Goal: Information Seeking & Learning: Learn about a topic

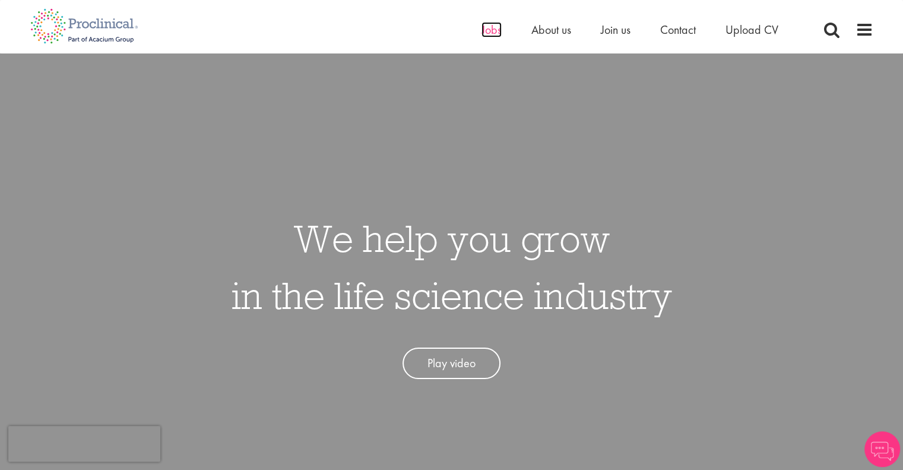
click at [489, 30] on span "Jobs" at bounding box center [492, 29] width 20 height 15
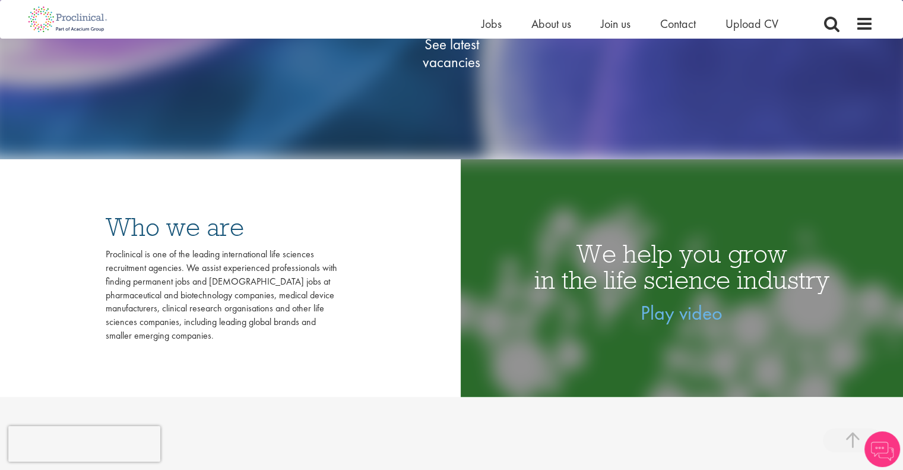
scroll to position [290, 0]
click at [469, 51] on span "See latest vacancies" at bounding box center [452, 54] width 119 height 36
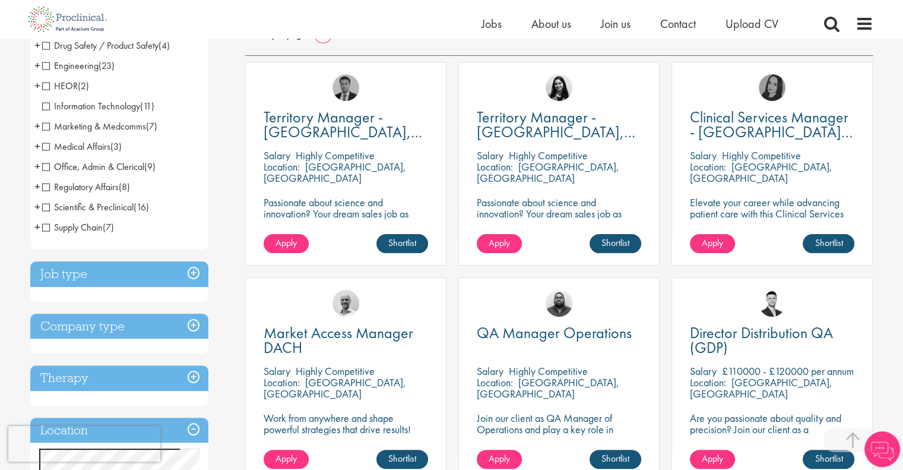
scroll to position [315, 0]
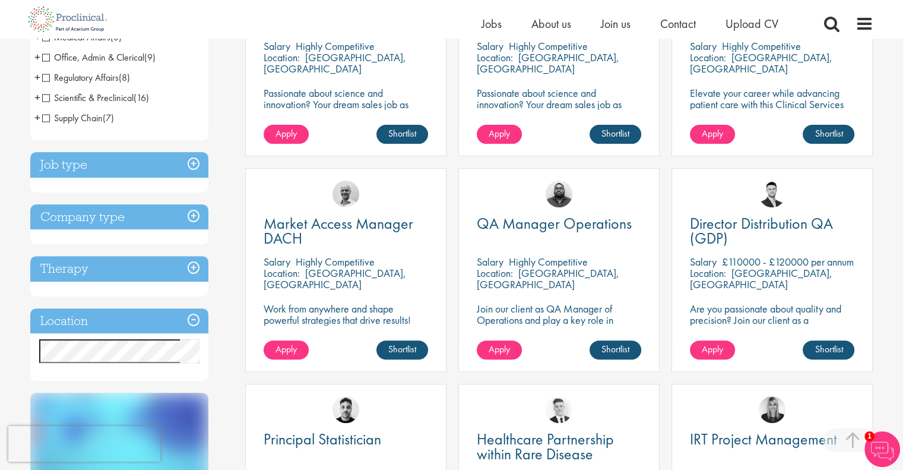
click at [450, 281] on div "Market Access Manager DACH [GEOGRAPHIC_DATA] Highly Competitive Location: [GEOG…" at bounding box center [345, 276] width 213 height 216
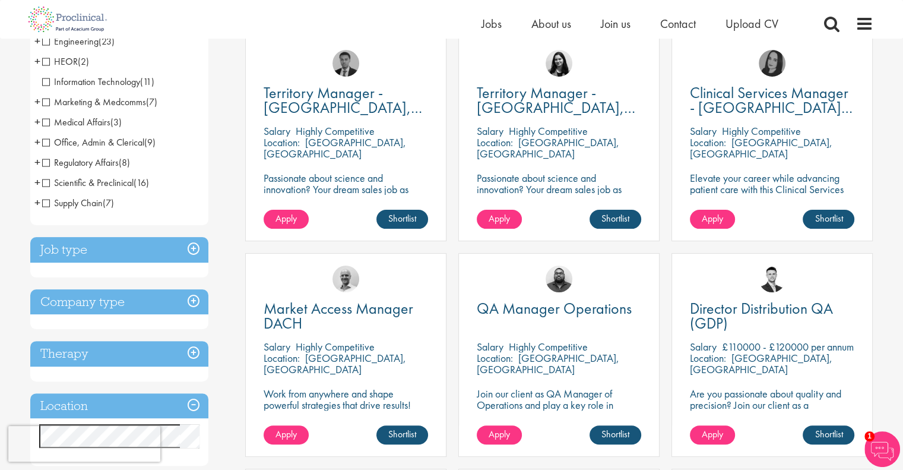
scroll to position [0, 0]
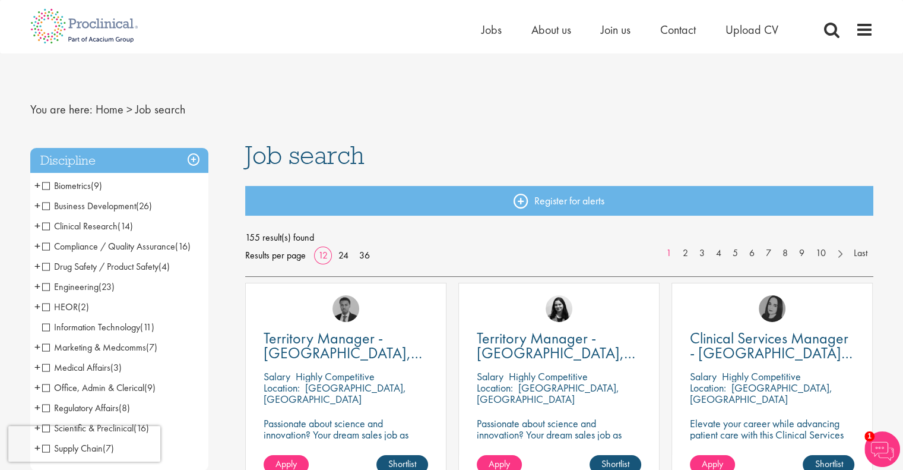
click at [407, 48] on nav "Home Jobs About us Join us Contact Upload CV" at bounding box center [451, 26] width 903 height 53
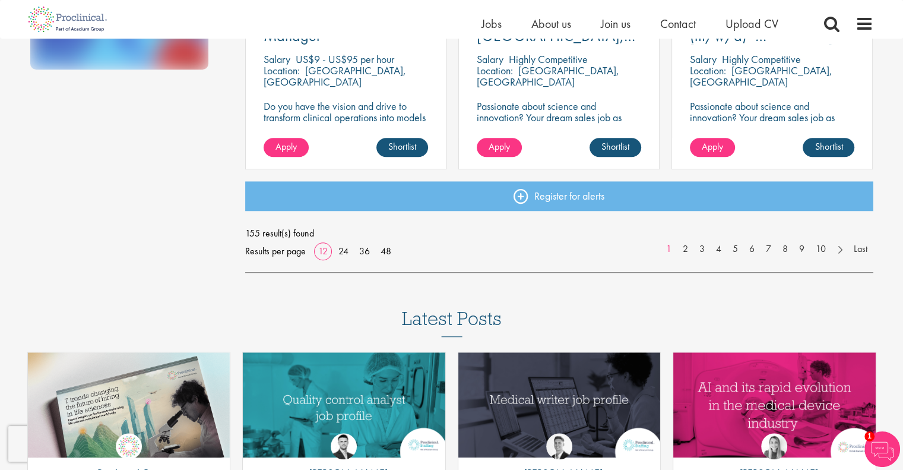
scroll to position [955, 0]
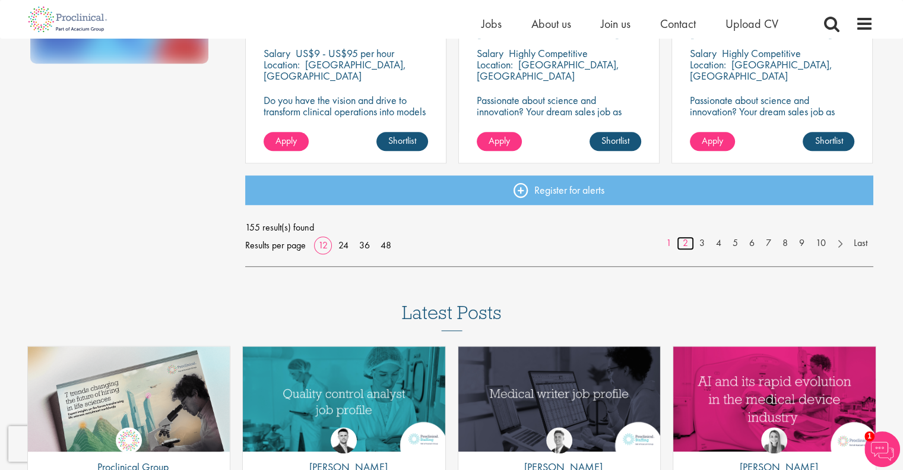
click at [682, 242] on link "2" at bounding box center [685, 243] width 17 height 14
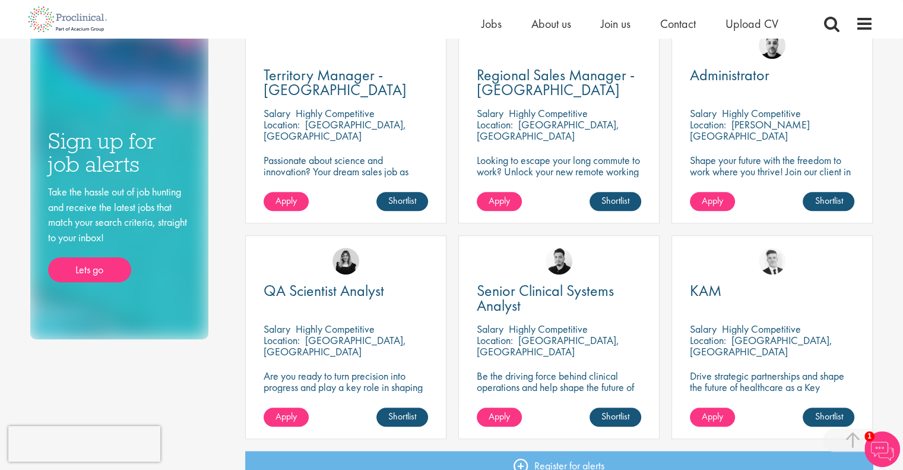
scroll to position [870, 0]
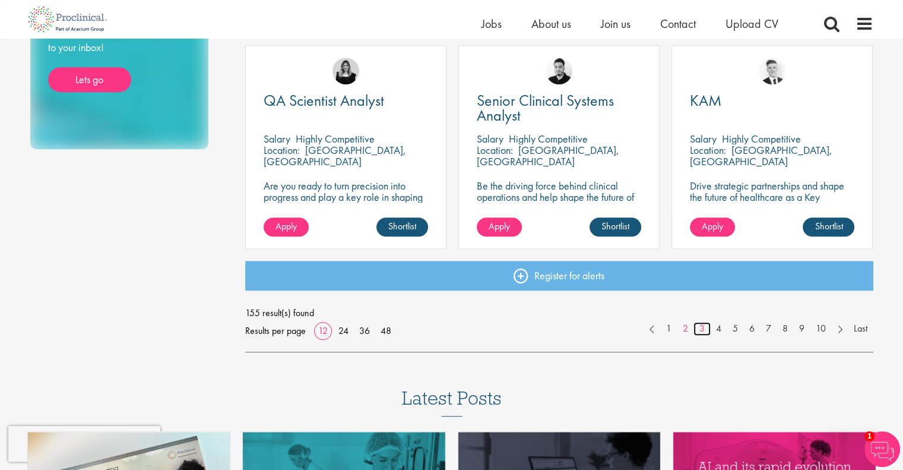
click at [700, 333] on link "3" at bounding box center [702, 329] width 17 height 14
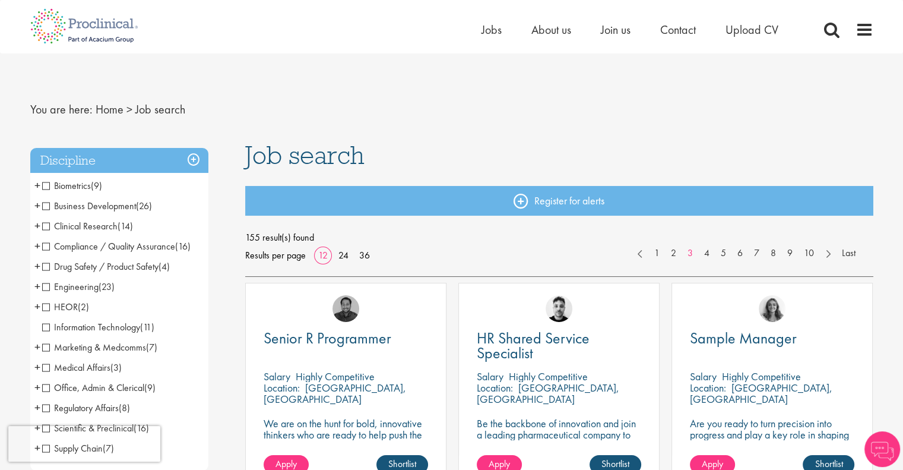
click at [450, 296] on div "Senior R Programmer [GEOGRAPHIC_DATA] Highly Competitive Location: [GEOGRAPHIC_…" at bounding box center [345, 391] width 213 height 216
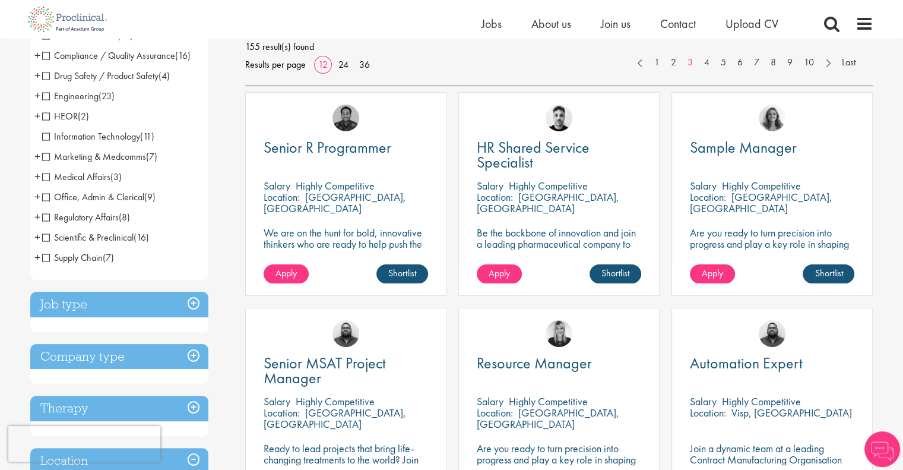
scroll to position [264, 0]
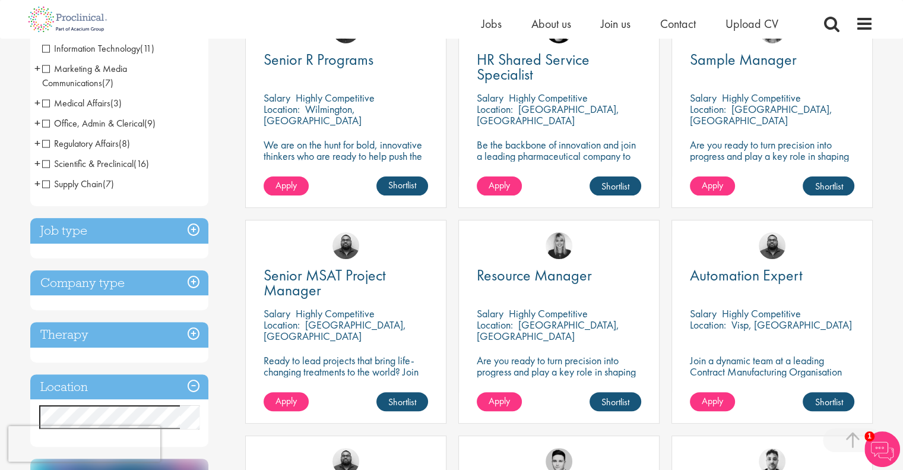
click at [453, 212] on div "HR Shared Service Specialist [GEOGRAPHIC_DATA] Highly Competitive Location: [GE…" at bounding box center [559, 112] width 213 height 216
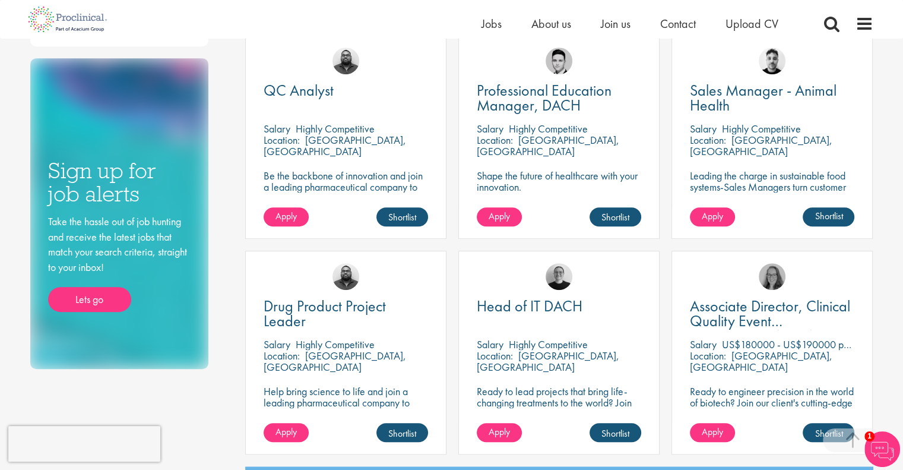
scroll to position [828, 0]
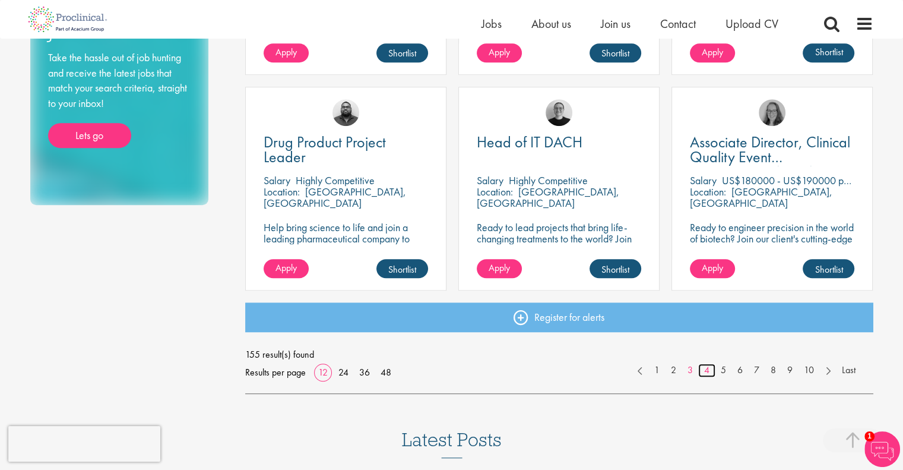
click at [707, 374] on link "4" at bounding box center [707, 371] width 17 height 14
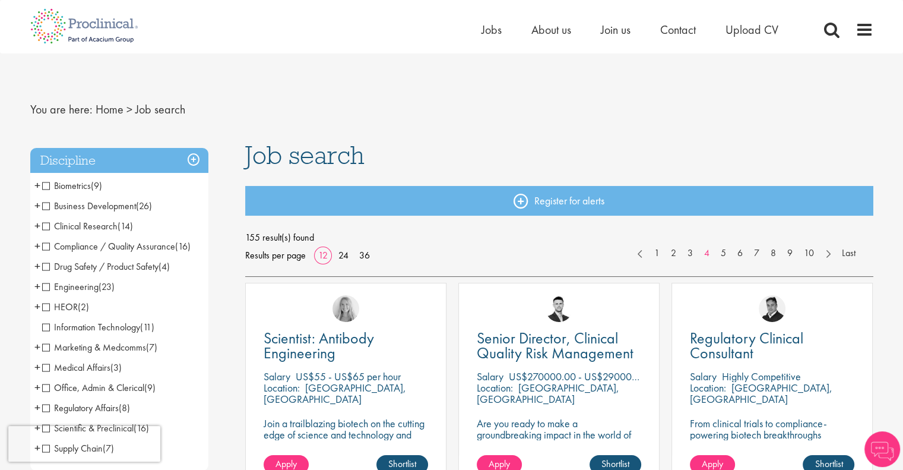
click at [451, 302] on div "Scientist: Antibody Engineering Salary US$55 - US$65 per hour Location: Tarryto…" at bounding box center [345, 391] width 213 height 216
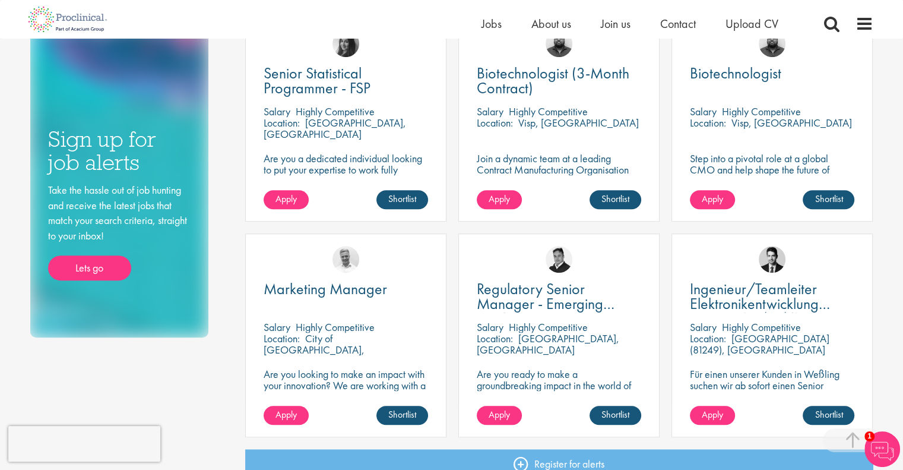
scroll to position [804, 0]
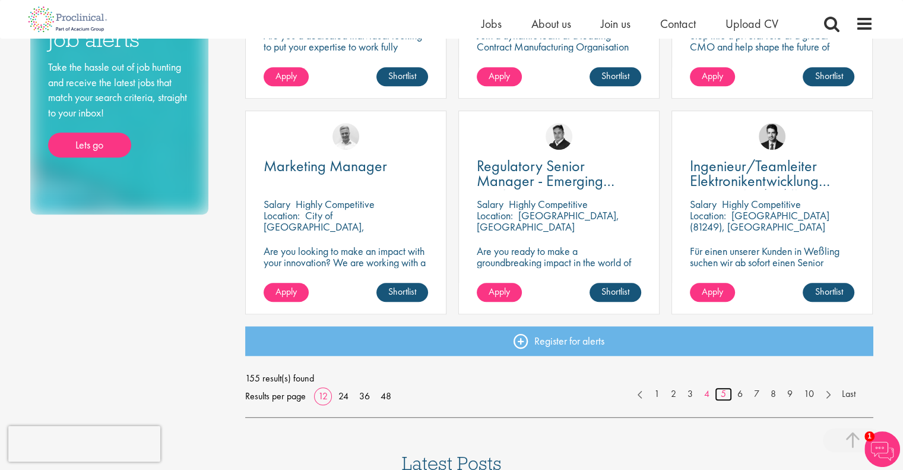
click at [722, 394] on link "5" at bounding box center [723, 394] width 17 height 14
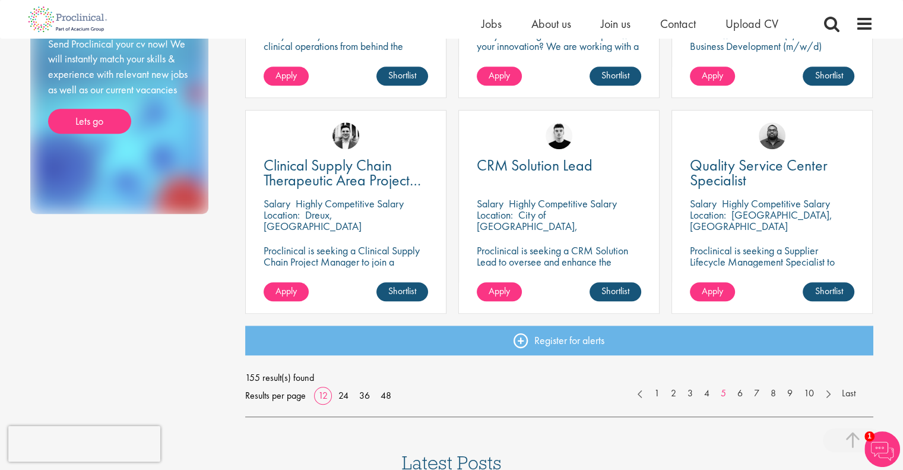
scroll to position [835, 0]
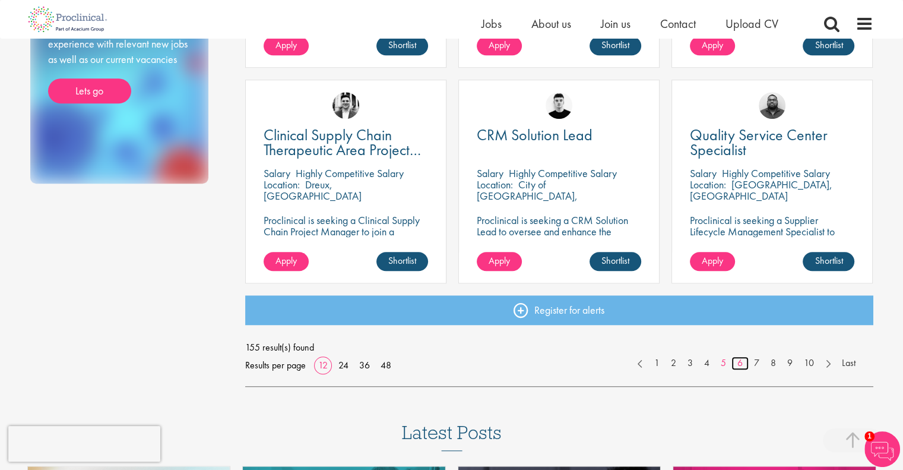
click at [739, 365] on link "6" at bounding box center [740, 363] width 17 height 14
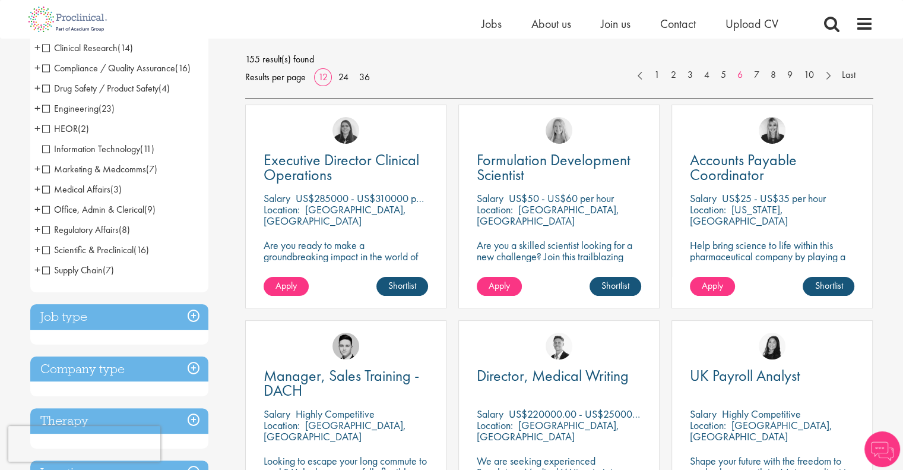
scroll to position [164, 0]
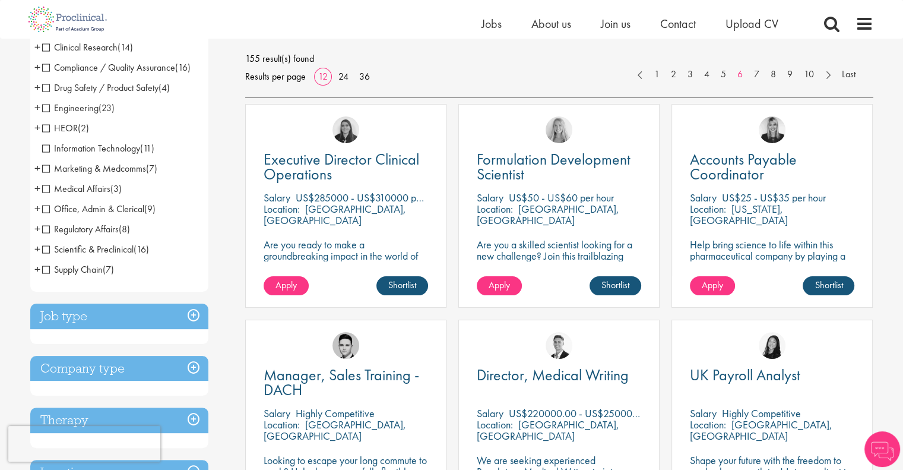
click at [453, 302] on div "Formulation Development Scientist Salary US$50 - US$60 per hour Location: San F…" at bounding box center [559, 212] width 213 height 216
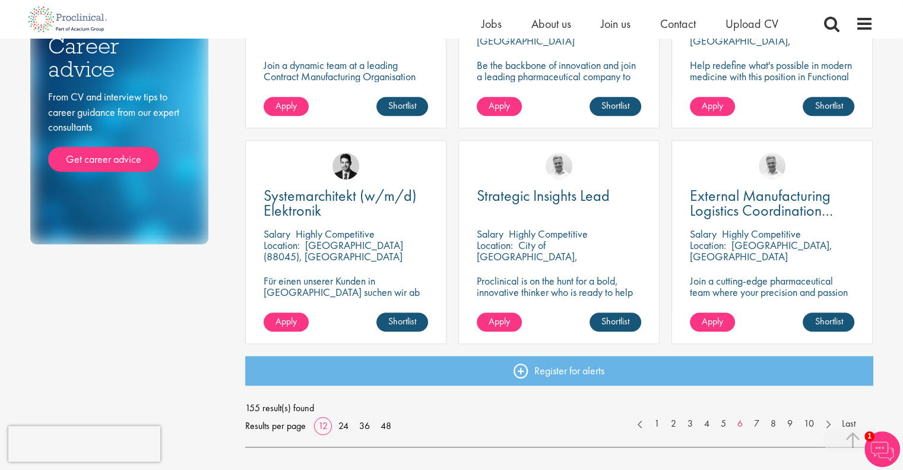
scroll to position [783, 0]
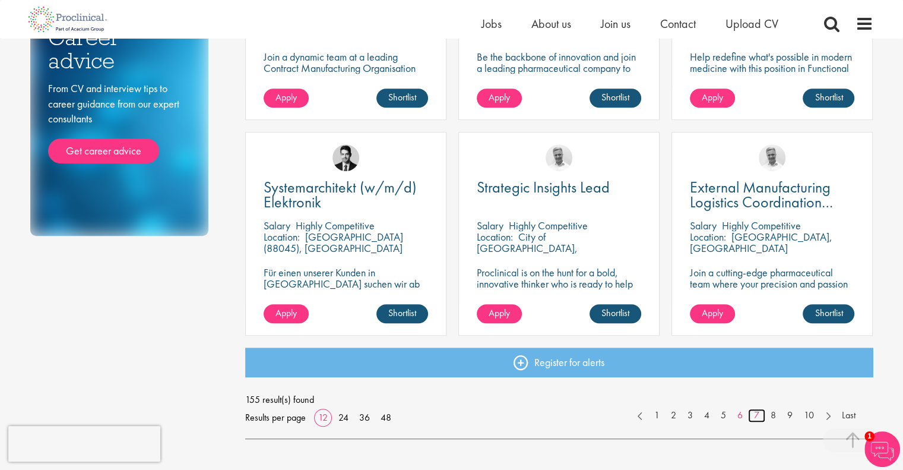
click at [758, 414] on link "7" at bounding box center [756, 416] width 17 height 14
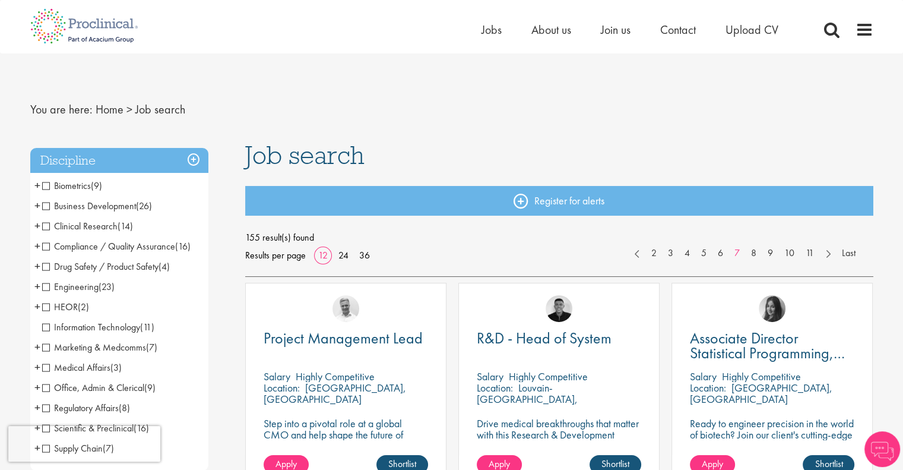
click at [449, 286] on div "Project Management Lead [GEOGRAPHIC_DATA] Highly Competitive Location: [GEOGRAP…" at bounding box center [345, 391] width 213 height 216
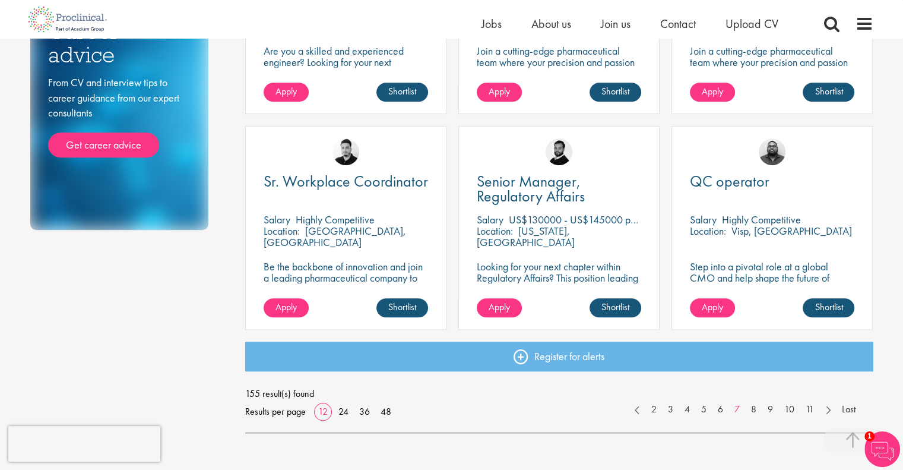
scroll to position [804, 0]
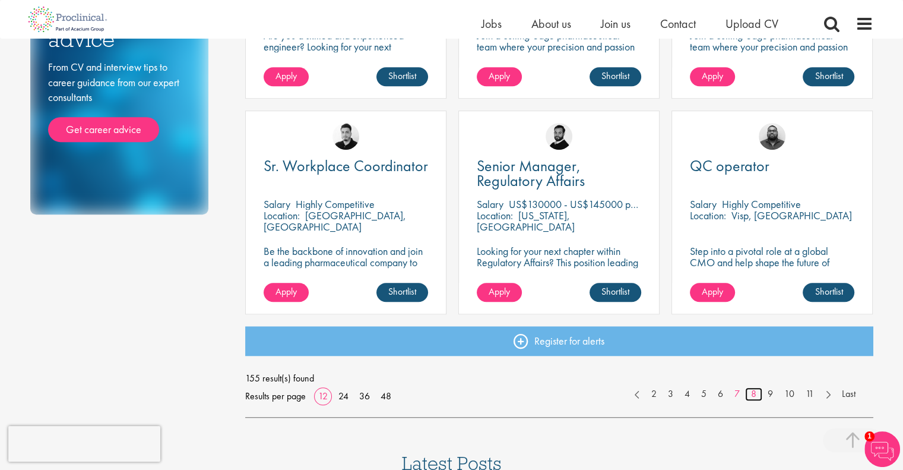
click at [753, 390] on link "8" at bounding box center [753, 394] width 17 height 14
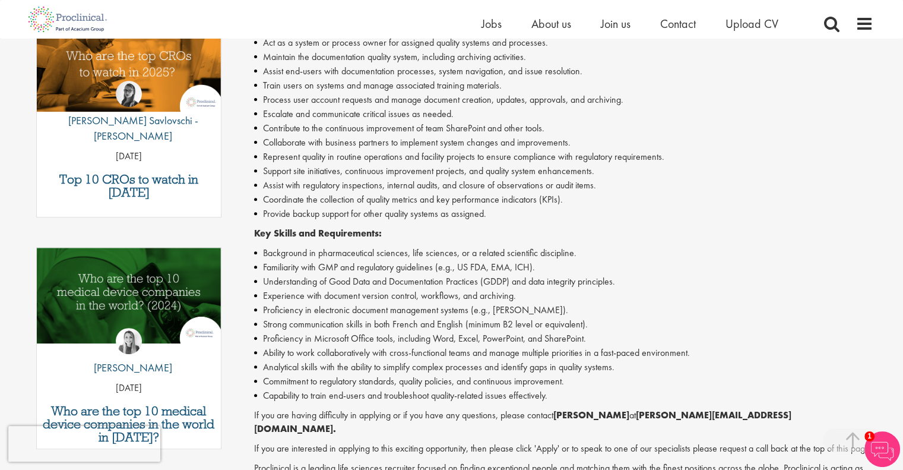
scroll to position [489, 0]
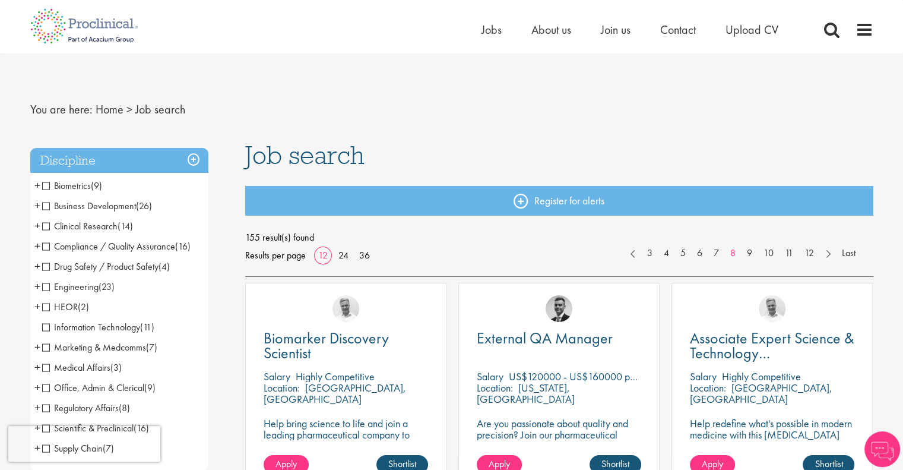
click at [449, 292] on div "Biomarker Discovery Scientist Salary Highly Competitive Location: Basel, Schwei…" at bounding box center [345, 391] width 213 height 216
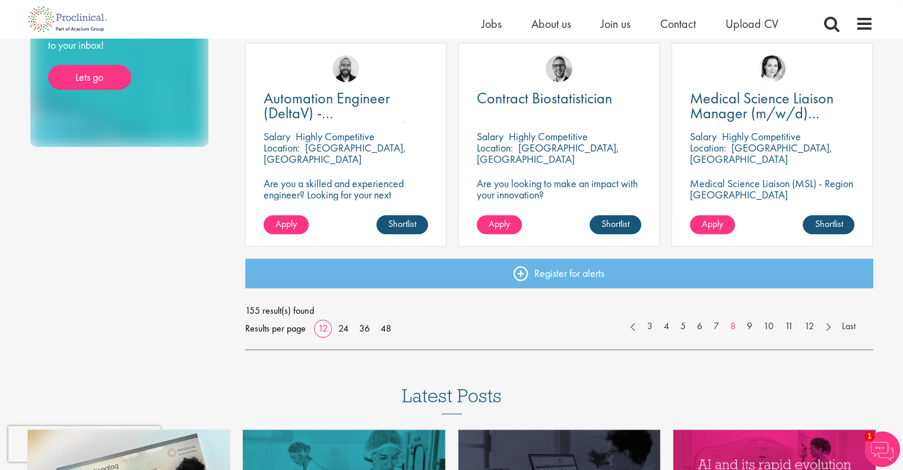
scroll to position [873, 0]
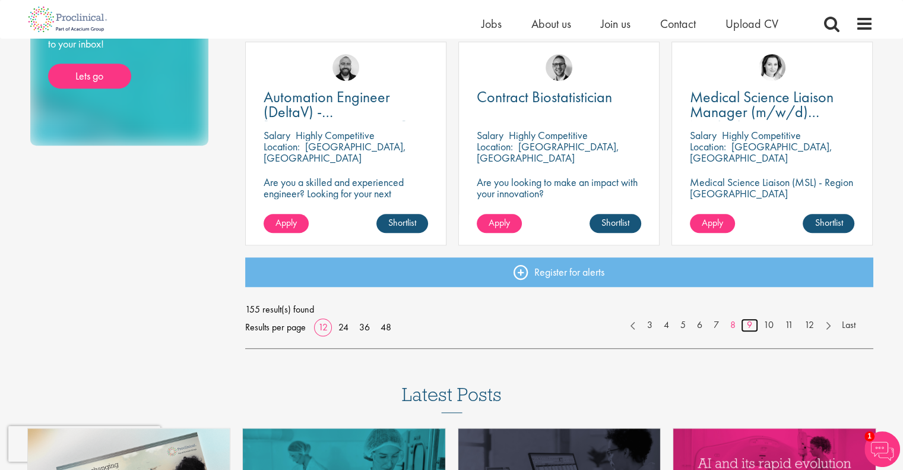
click at [753, 325] on link "9" at bounding box center [749, 325] width 17 height 14
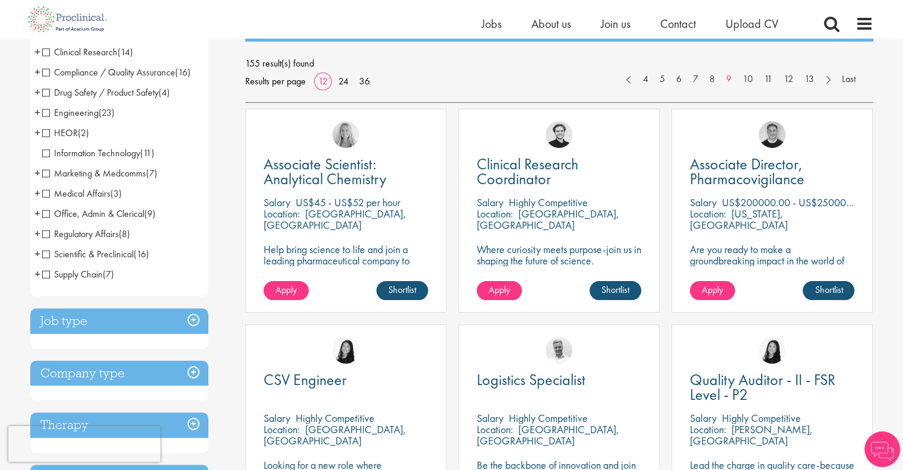
click at [454, 281] on div "Clinical Research Coordinator [GEOGRAPHIC_DATA] Highly Competitive Location: [G…" at bounding box center [559, 217] width 213 height 216
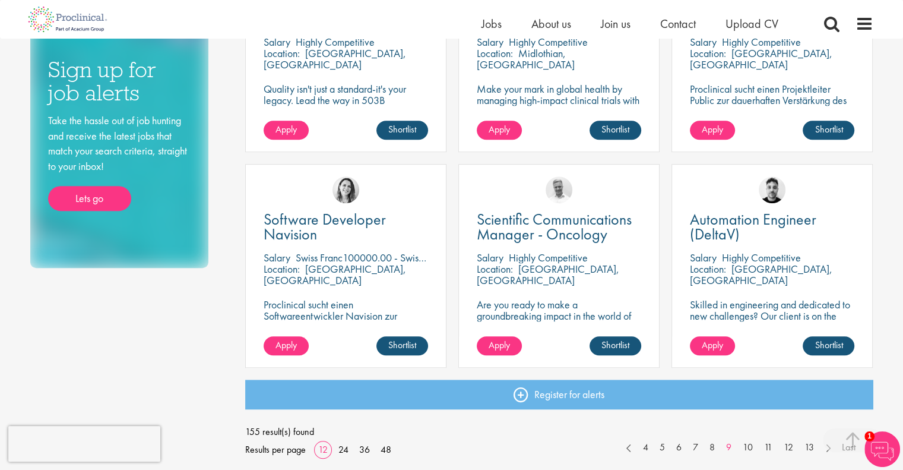
scroll to position [874, 0]
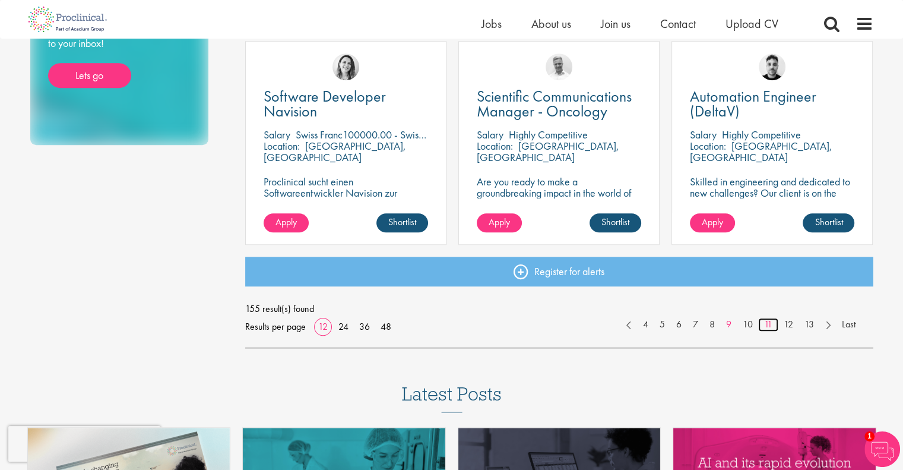
click at [769, 318] on link "11" at bounding box center [768, 325] width 20 height 14
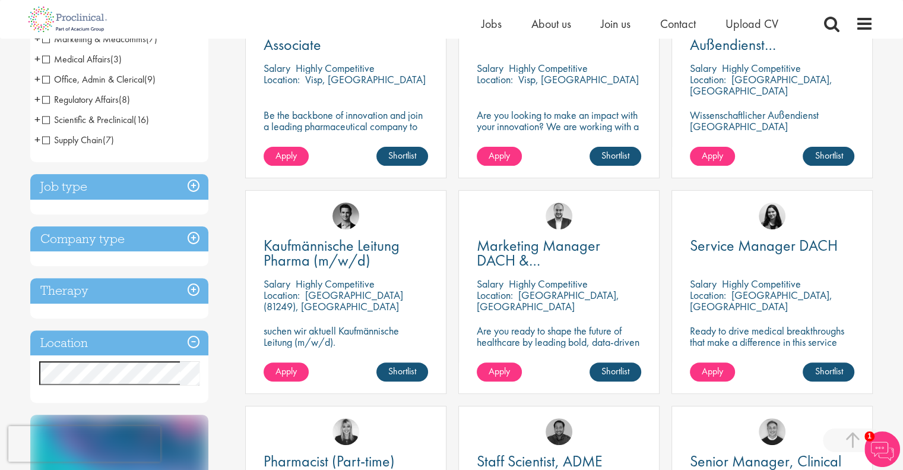
scroll to position [292, 0]
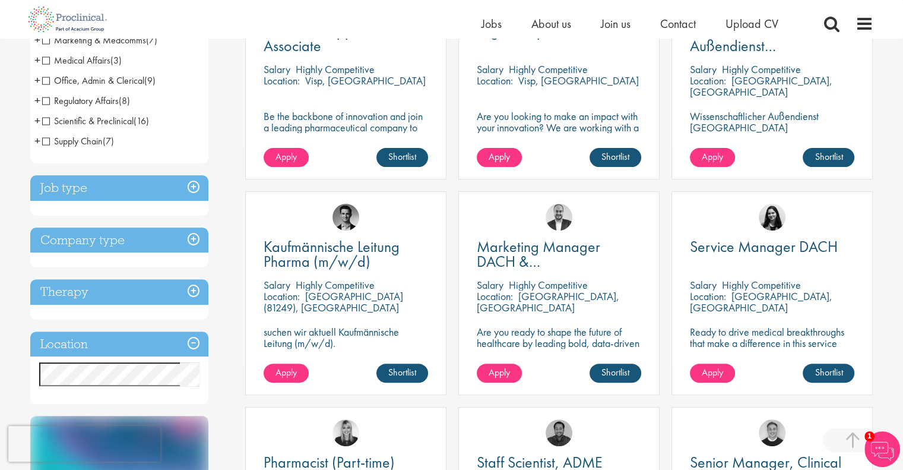
click at [192, 184] on h3 "Job type" at bounding box center [119, 188] width 178 height 26
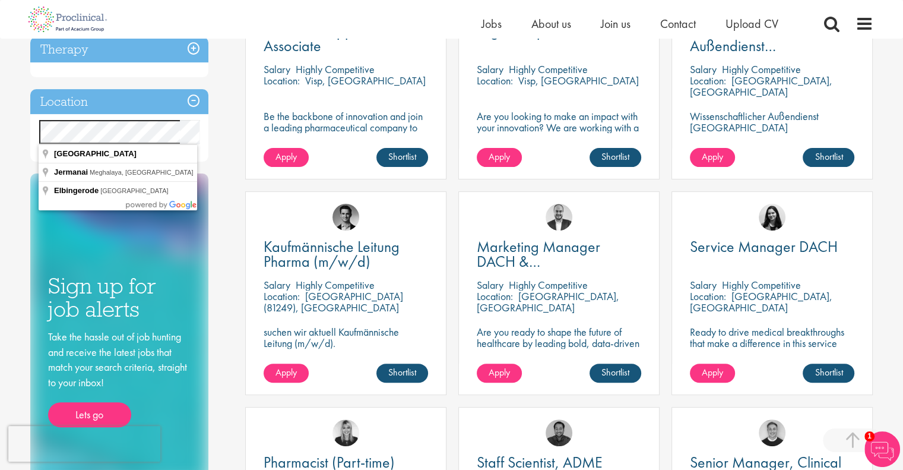
click at [445, 401] on div "Kaufmännische Leitung Pharma (m/w/d) [GEOGRAPHIC_DATA] Highly Competitive Locat…" at bounding box center [345, 299] width 213 height 216
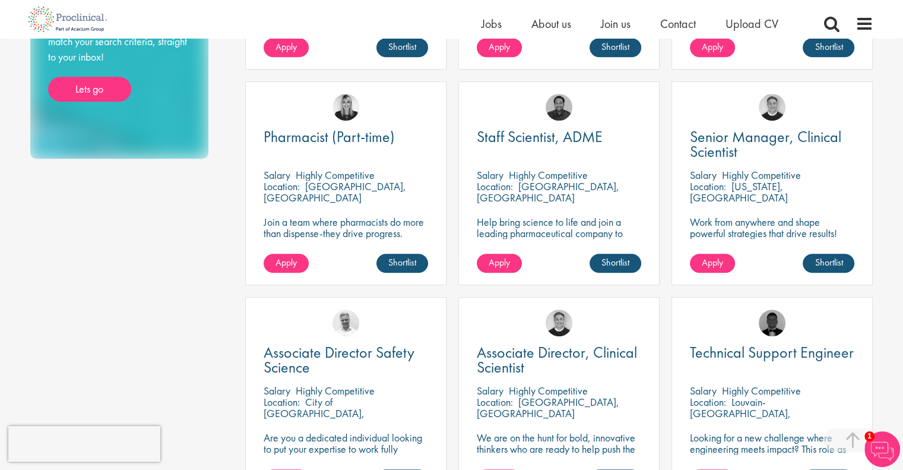
scroll to position [767, 0]
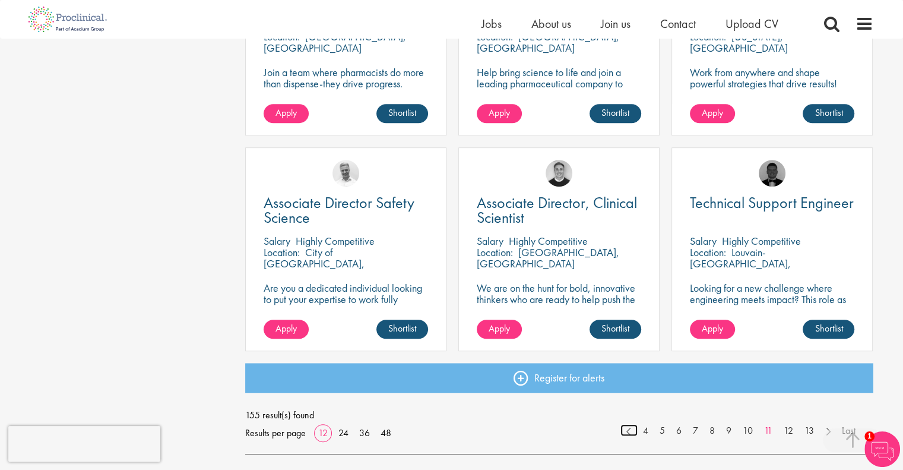
click at [630, 430] on link at bounding box center [629, 430] width 17 height 12
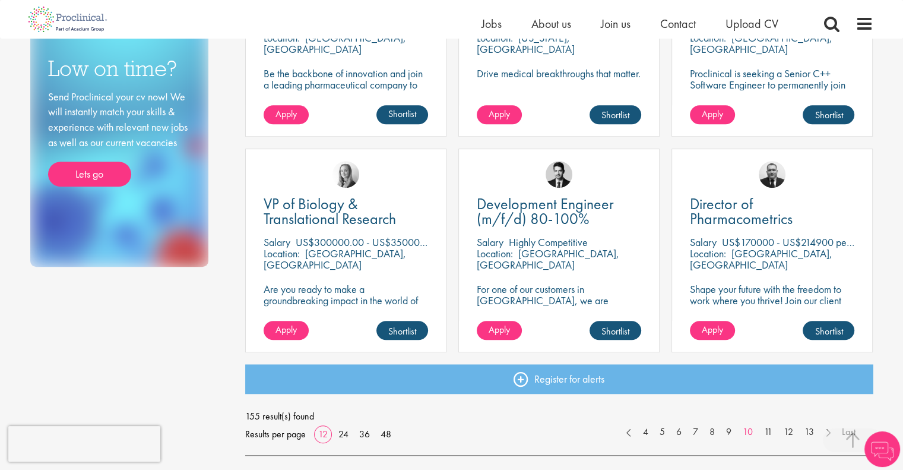
scroll to position [772, 0]
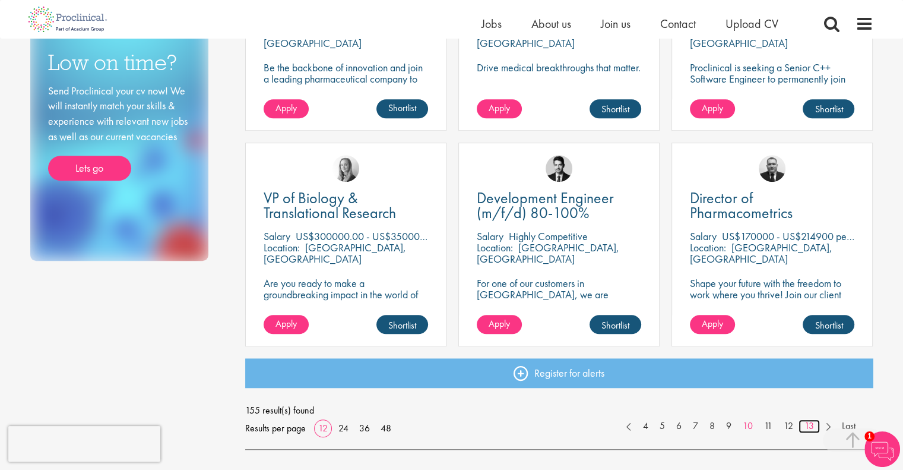
click at [808, 425] on link "13" at bounding box center [809, 426] width 21 height 14
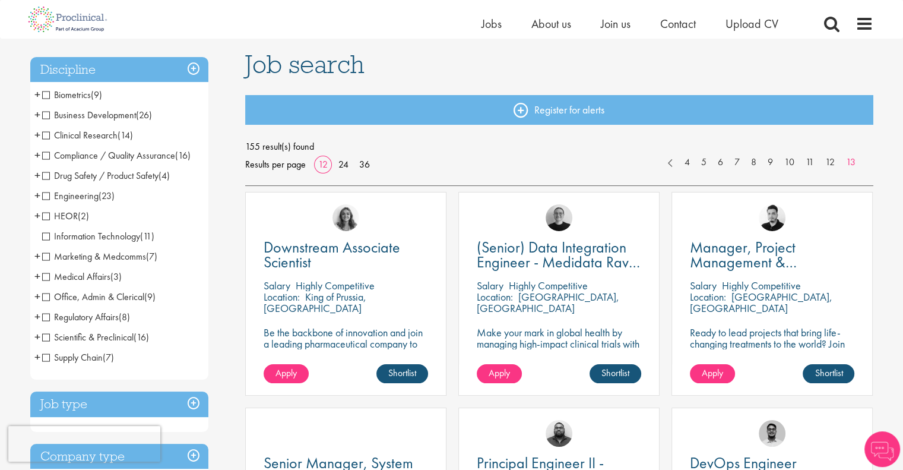
scroll to position [178, 0]
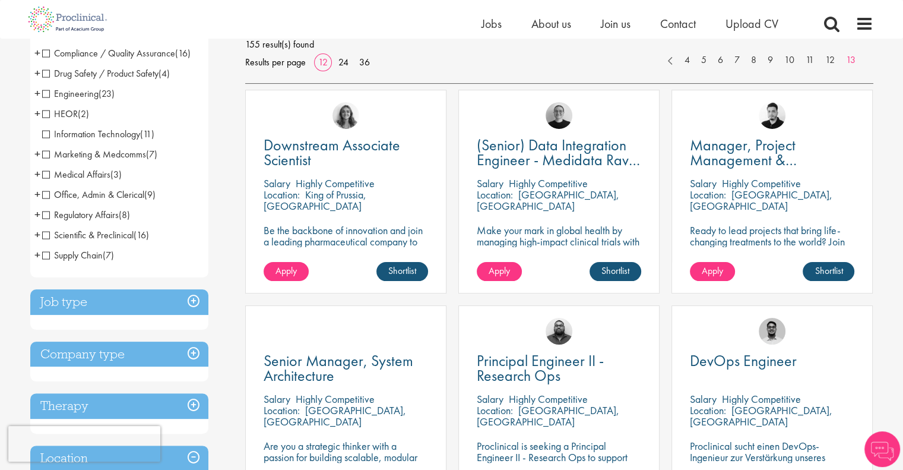
click at [453, 276] on div "(Senior) Data Integration Engineer - Medidata Rave Specialized [GEOGRAPHIC_DATA…" at bounding box center [559, 198] width 213 height 216
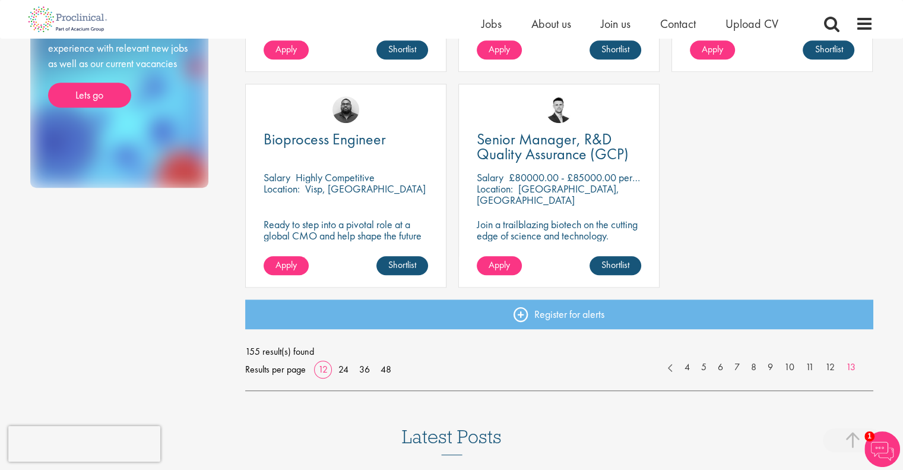
scroll to position [832, 0]
click at [666, 366] on link at bounding box center [670, 366] width 17 height 12
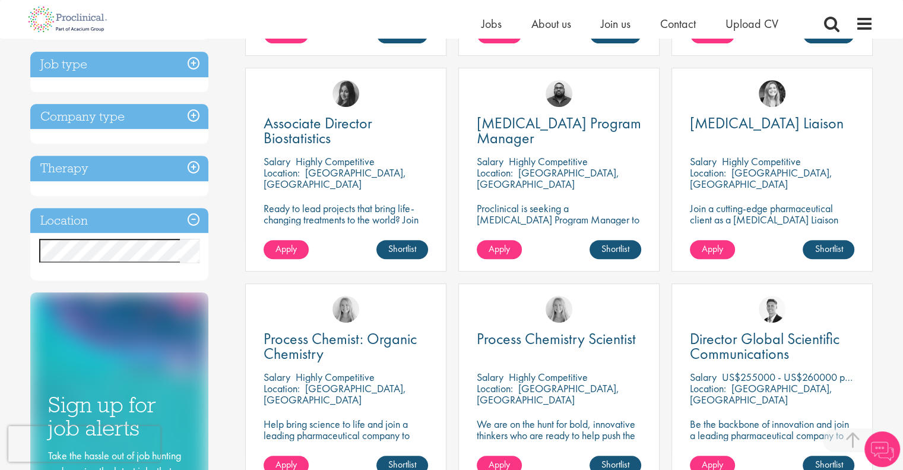
scroll to position [891, 0]
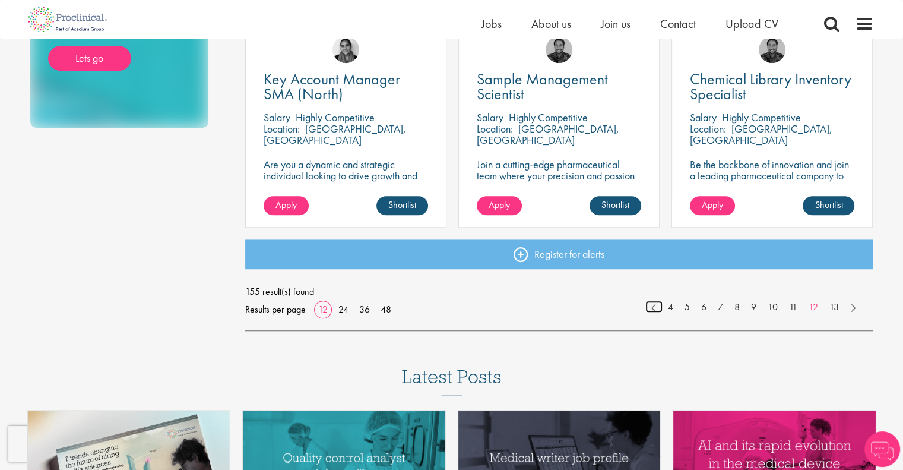
click at [651, 307] on link at bounding box center [654, 307] width 17 height 12
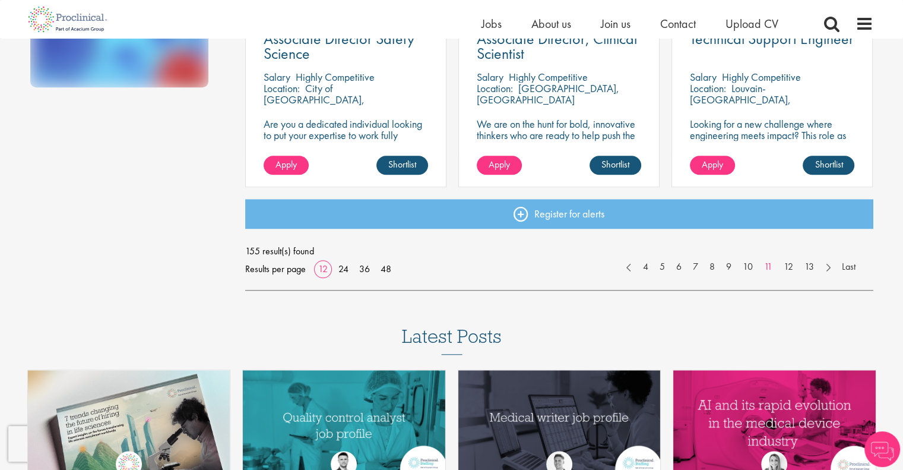
scroll to position [950, 0]
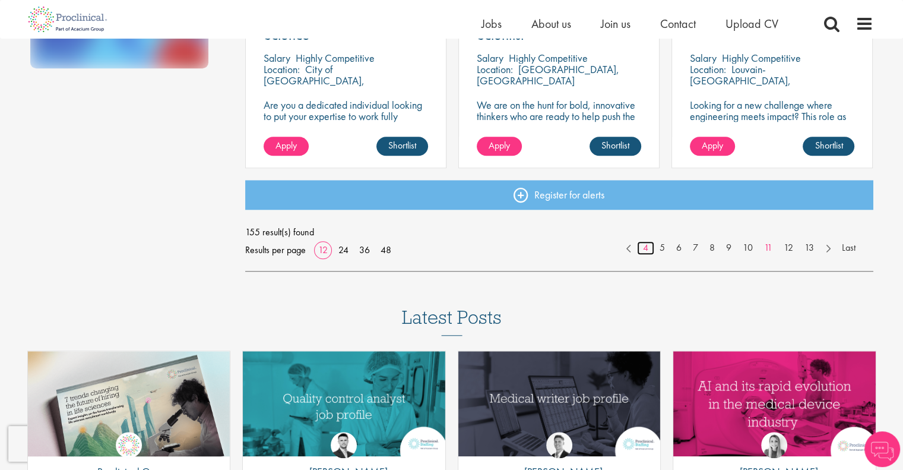
click at [644, 251] on link "4" at bounding box center [645, 248] width 17 height 14
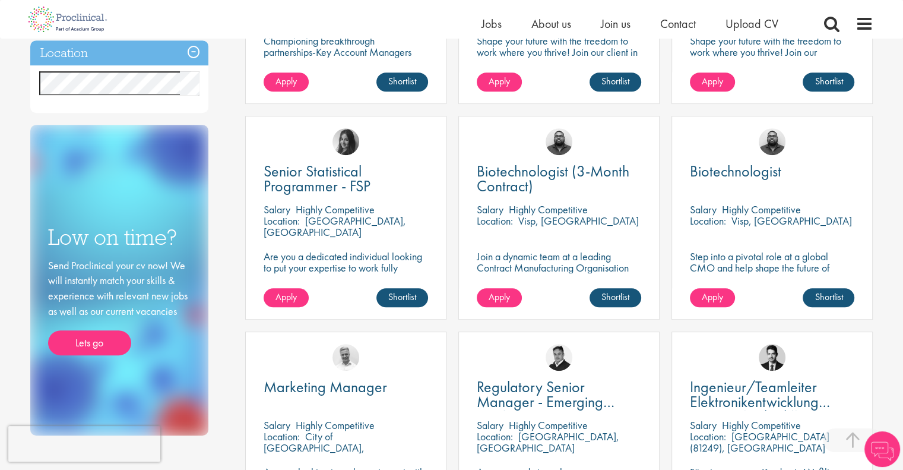
scroll to position [594, 0]
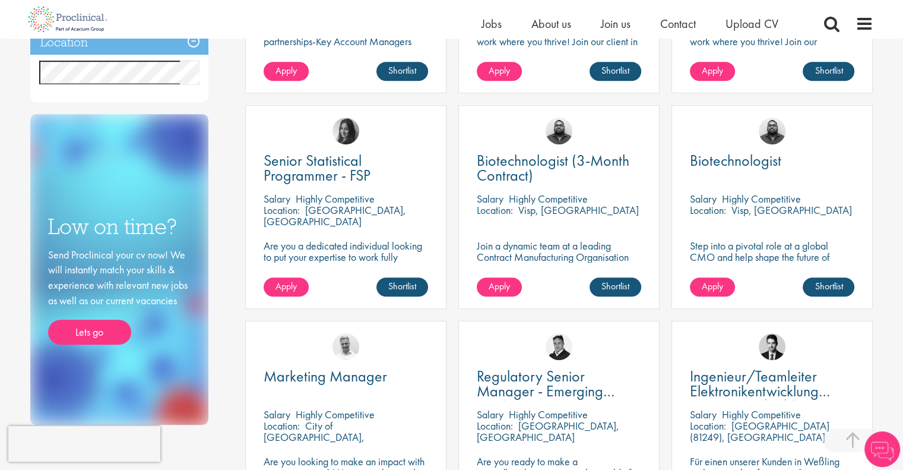
click at [449, 213] on div "Senior Statistical Programmer - FSP Salary Highly Competitive Location: London,…" at bounding box center [345, 213] width 213 height 216
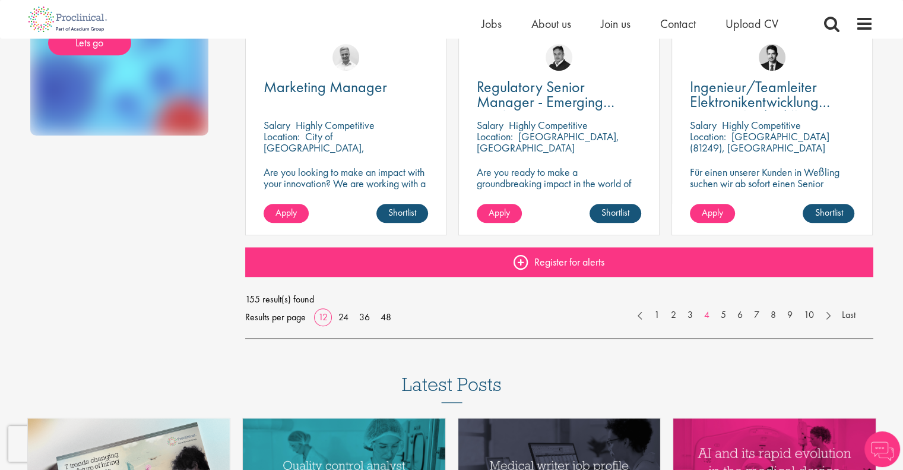
scroll to position [891, 0]
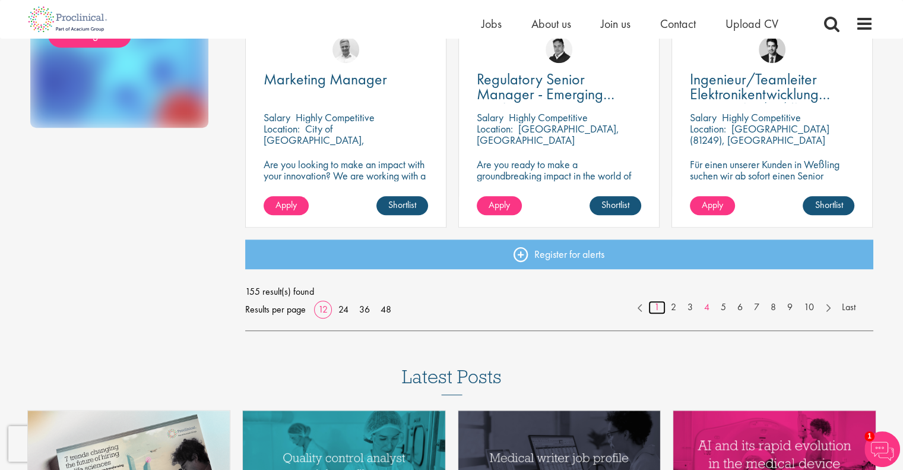
click at [658, 308] on link "1" at bounding box center [657, 308] width 17 height 14
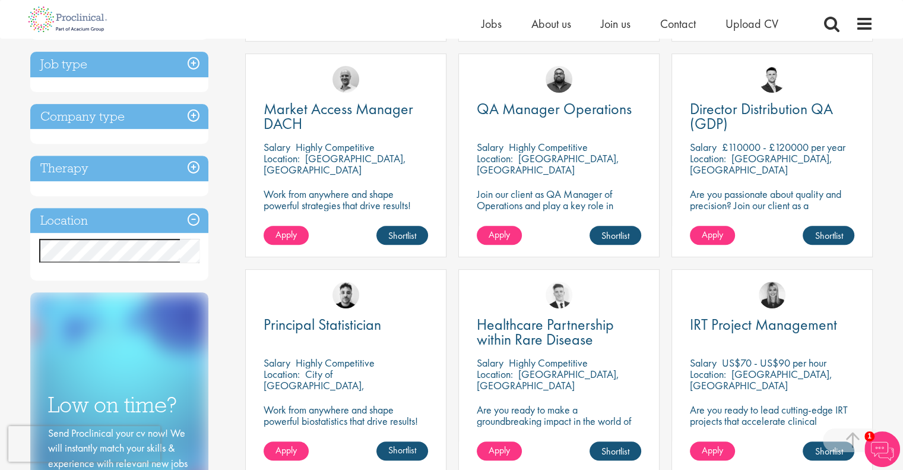
scroll to position [192, 0]
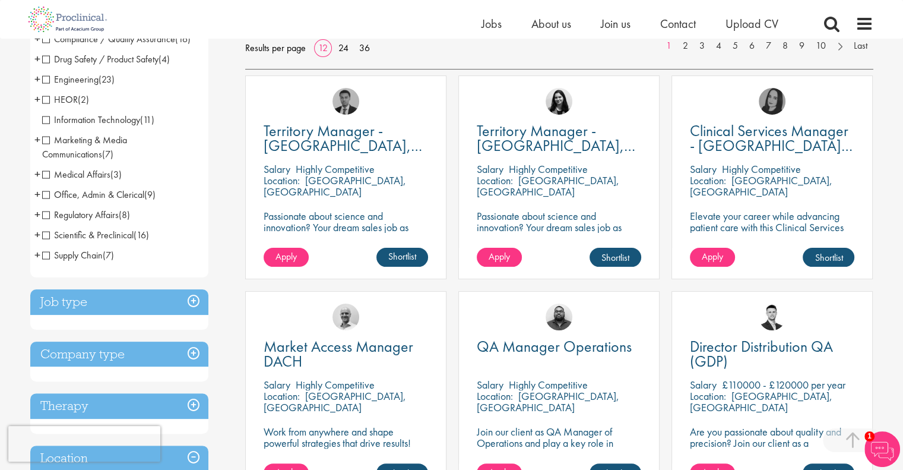
click at [456, 330] on div "QA Manager Operations [GEOGRAPHIC_DATA] Highly Competitive Location: [GEOGRAPHI…" at bounding box center [559, 399] width 213 height 216
